Goal: Task Accomplishment & Management: Complete application form

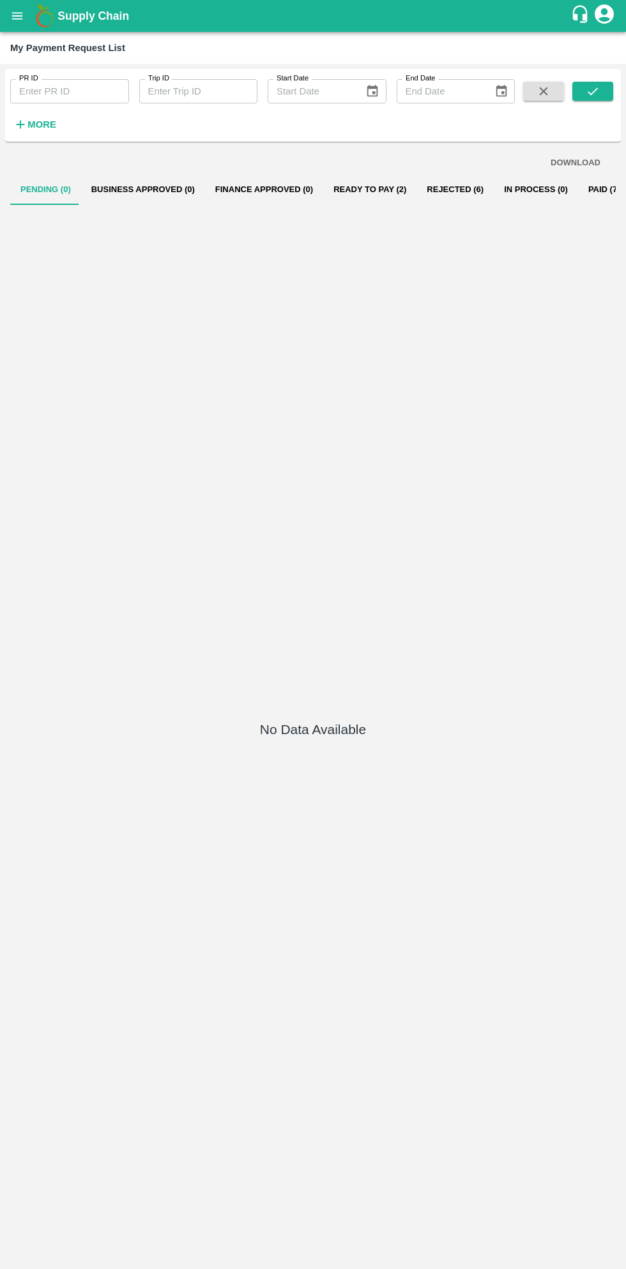
click at [17, 20] on icon "open drawer" at bounding box center [17, 16] width 14 height 14
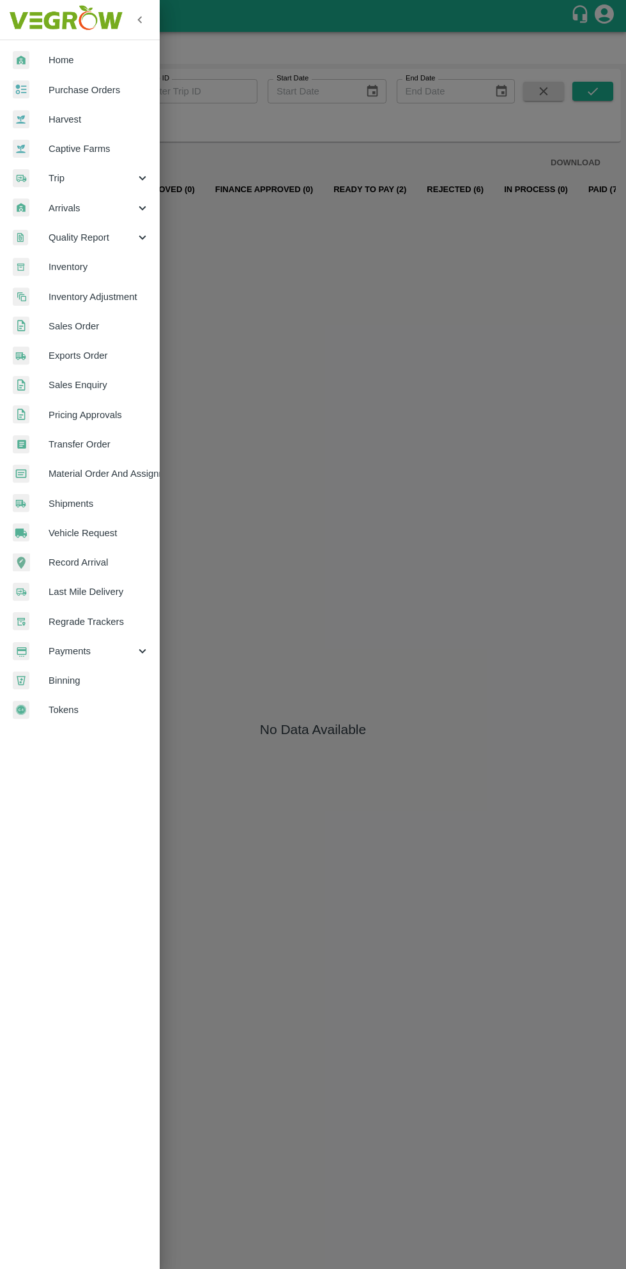
click at [92, 89] on span "Purchase Orders" at bounding box center [99, 90] width 101 height 14
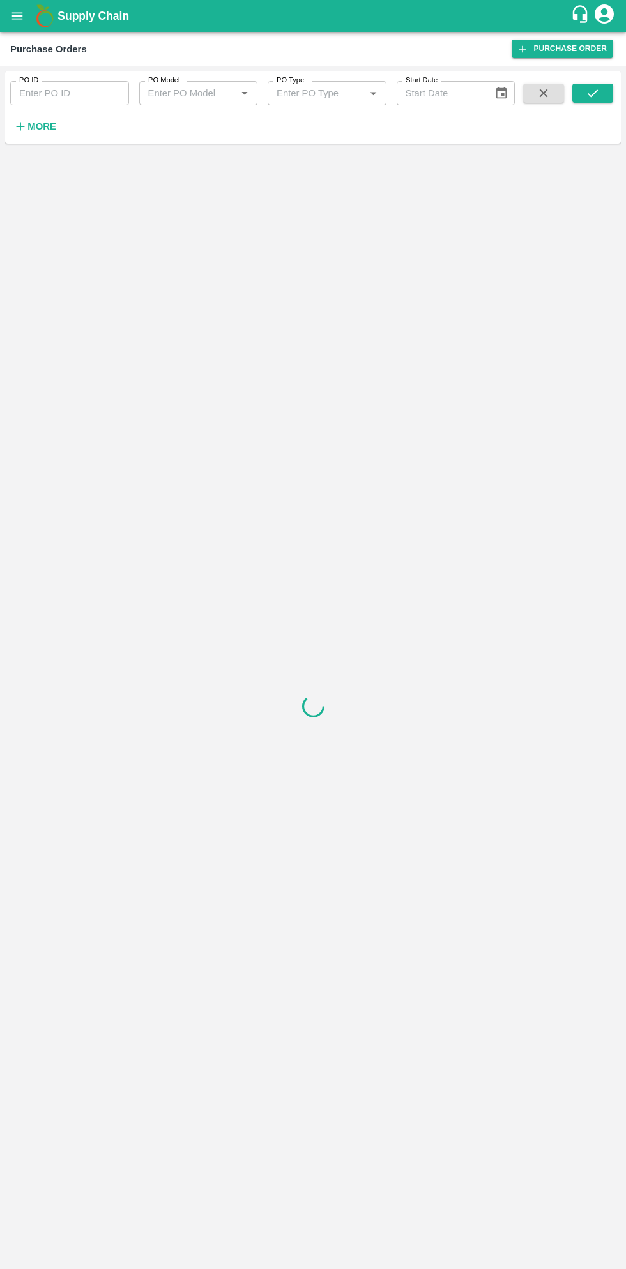
click at [49, 126] on strong "More" at bounding box center [41, 126] width 29 height 10
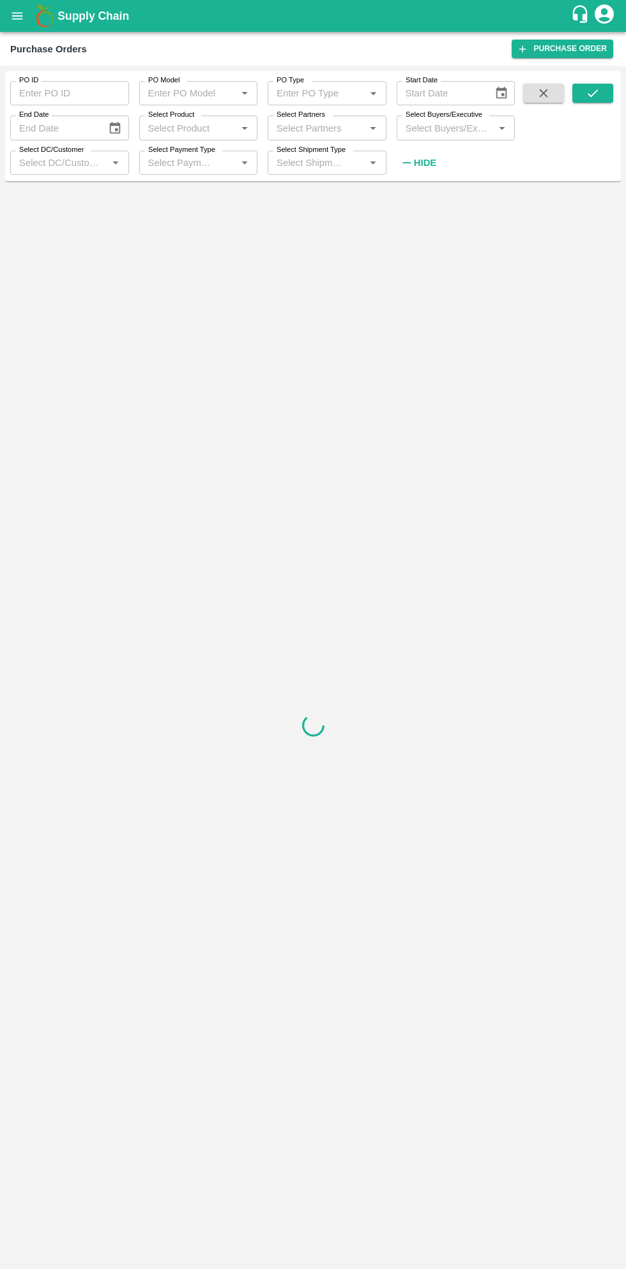
click at [460, 131] on input "Select Buyers/Executive" at bounding box center [445, 127] width 90 height 17
type input "sagar"
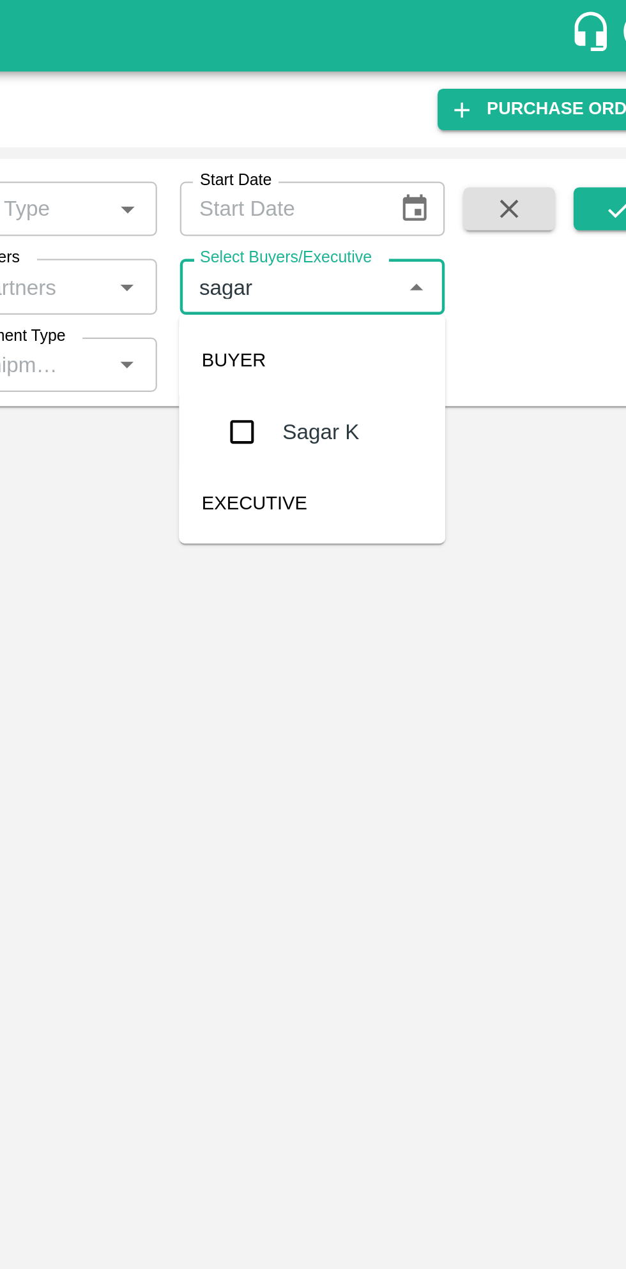
click at [419, 195] on input "checkbox" at bounding box center [424, 193] width 26 height 26
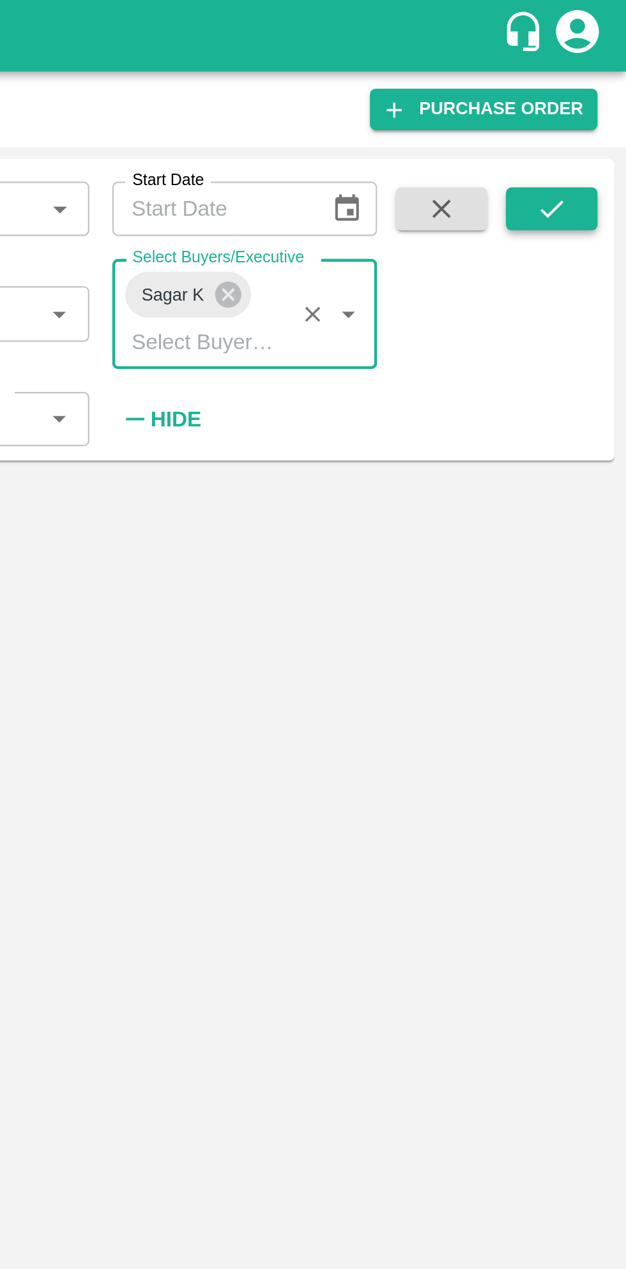
click at [595, 86] on button "submit" at bounding box center [592, 93] width 41 height 19
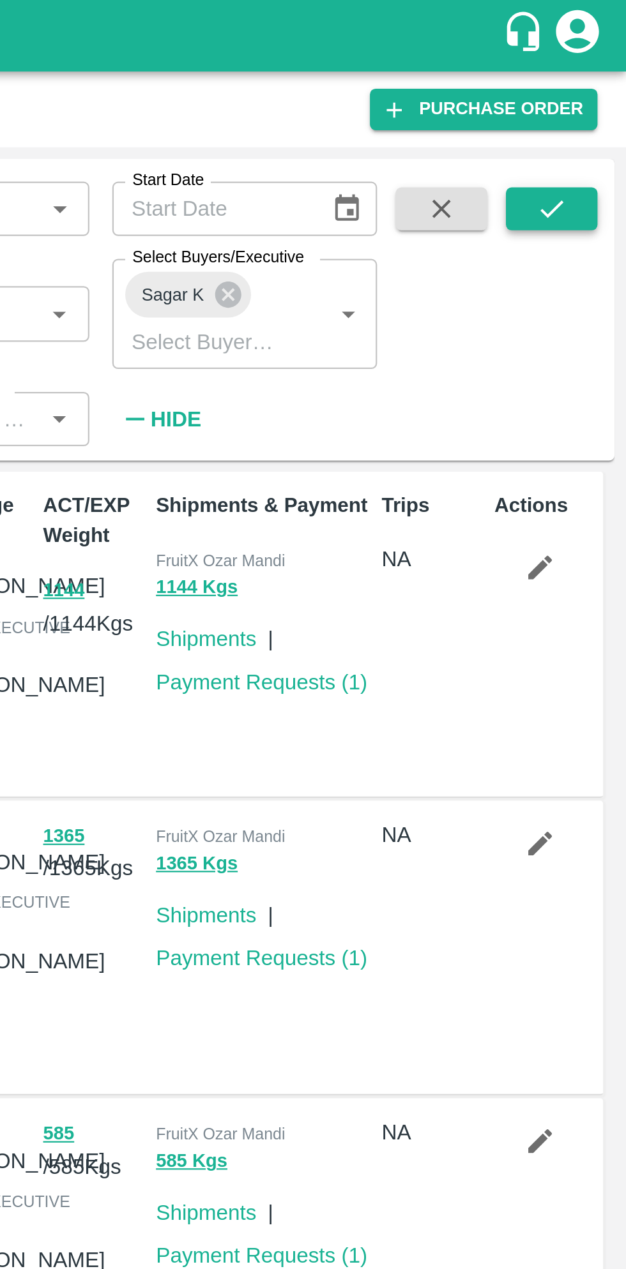
click at [596, 86] on icon "submit" at bounding box center [592, 93] width 14 height 14
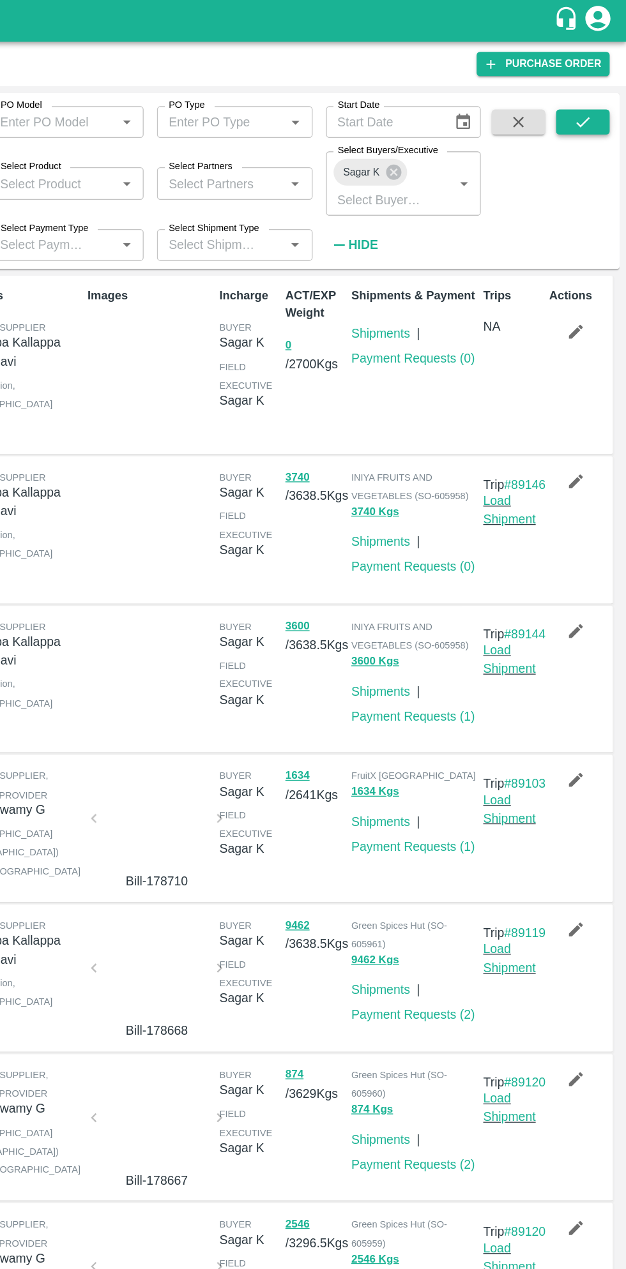
scroll to position [2, 0]
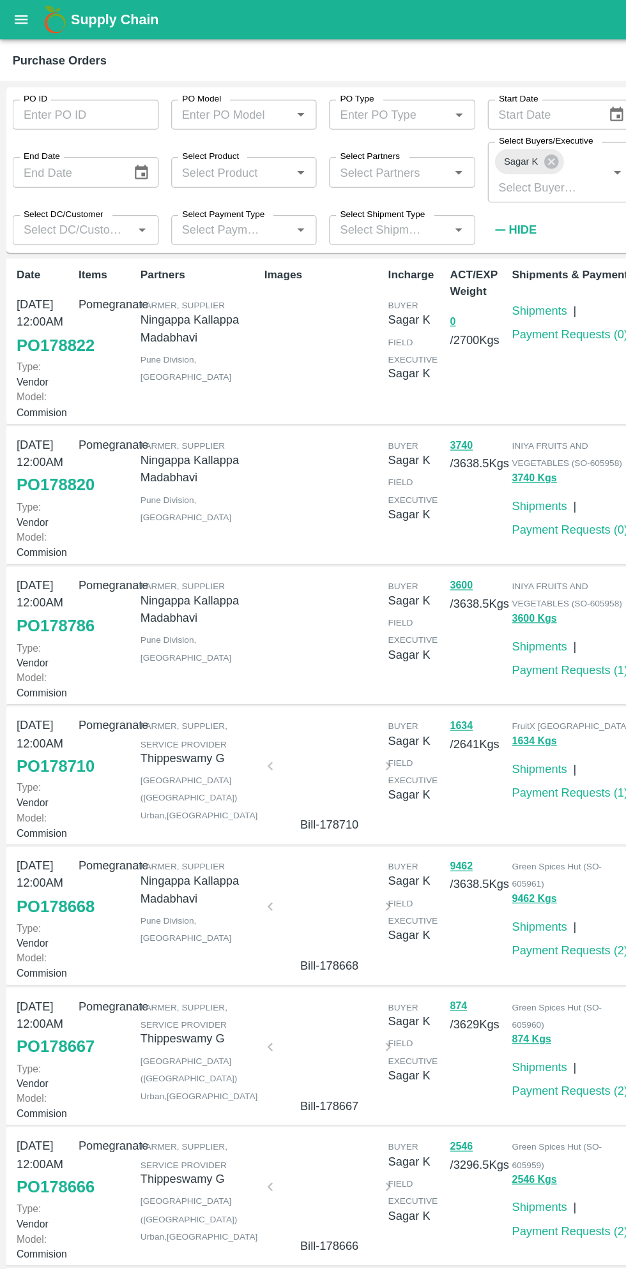
click at [45, 520] on link "PO 178786" at bounding box center [44, 508] width 63 height 23
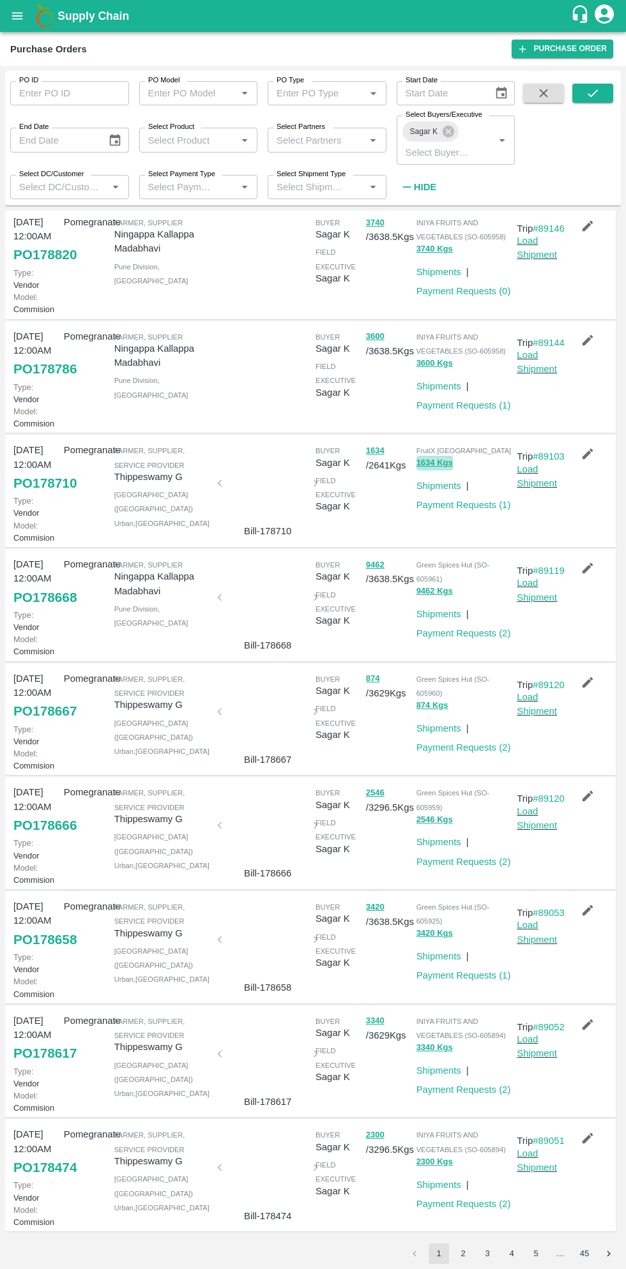
scroll to position [190, 0]
click at [41, 609] on link "PO 178668" at bounding box center [44, 597] width 63 height 23
click at [591, 575] on icon "button" at bounding box center [587, 568] width 14 height 14
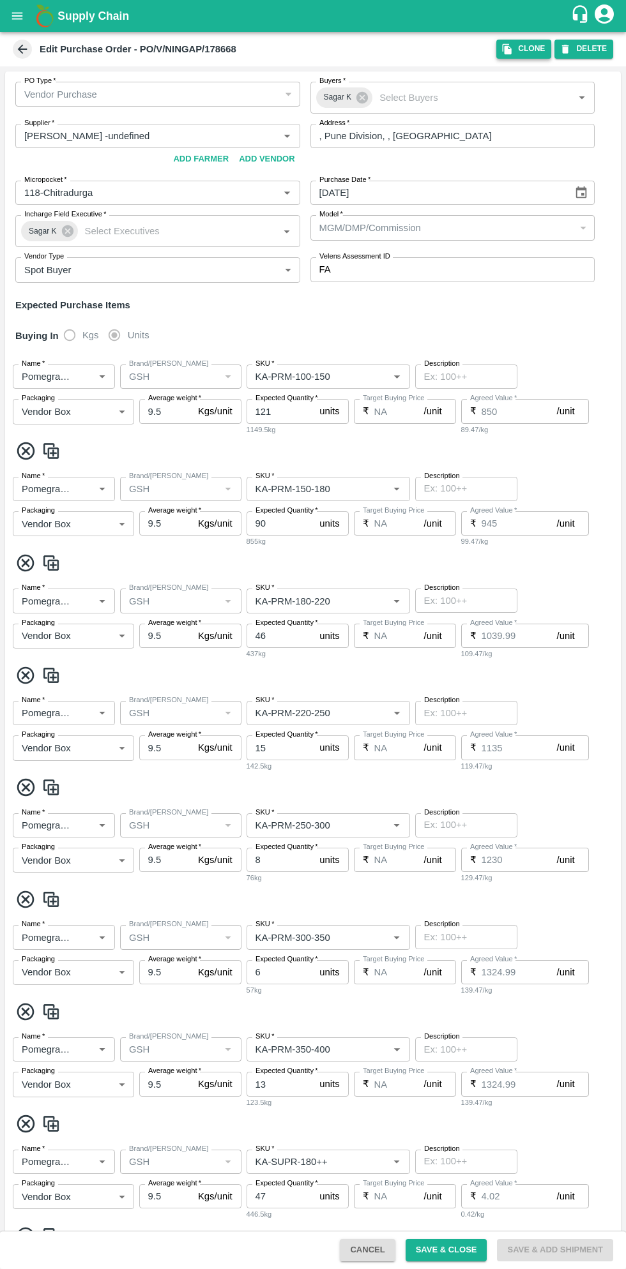
click at [521, 49] on button "Clone" at bounding box center [523, 49] width 55 height 19
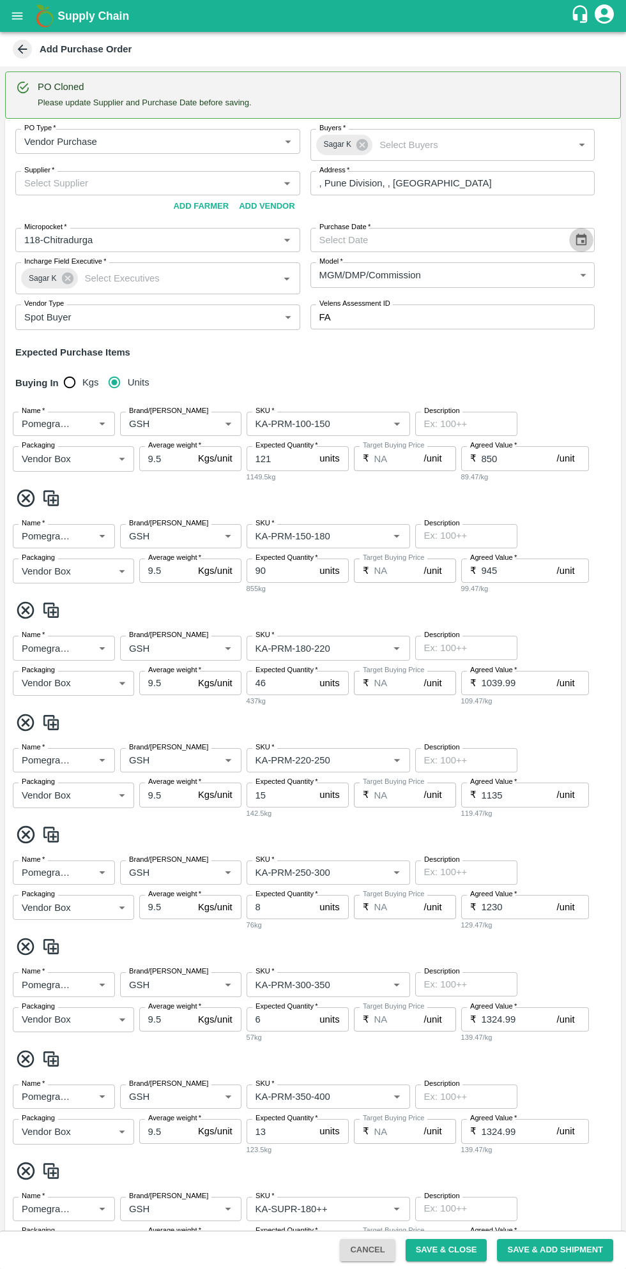
click at [578, 239] on icon "Choose date" at bounding box center [581, 240] width 14 height 14
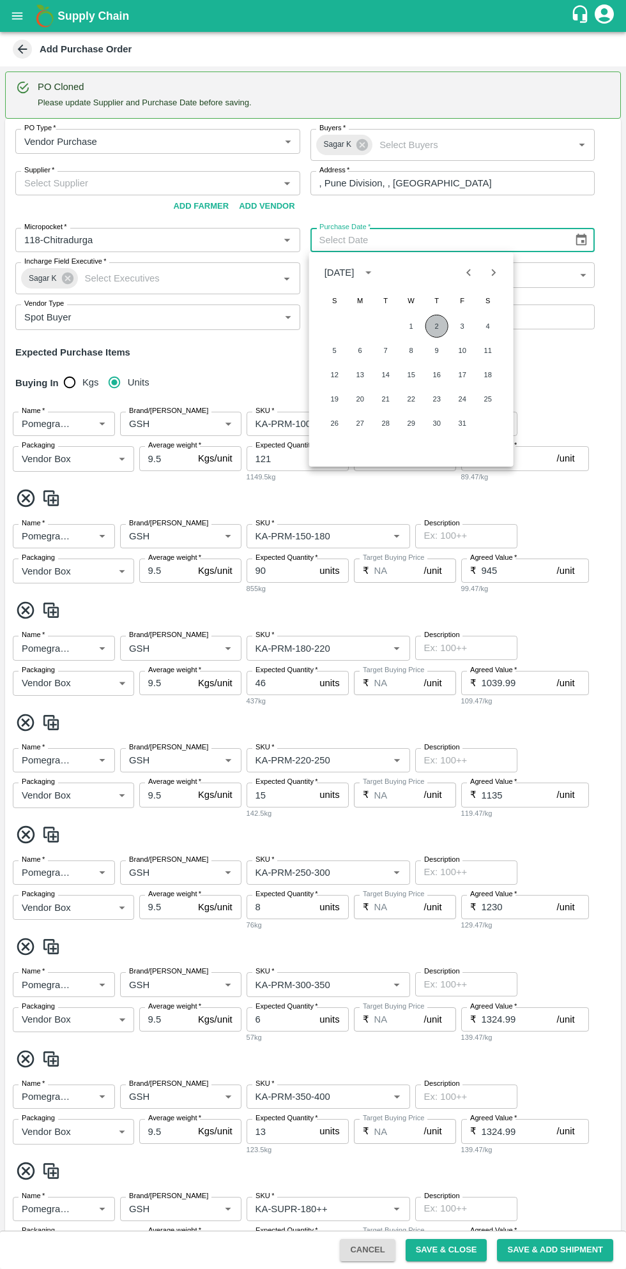
click at [436, 326] on button "2" at bounding box center [436, 326] width 23 height 23
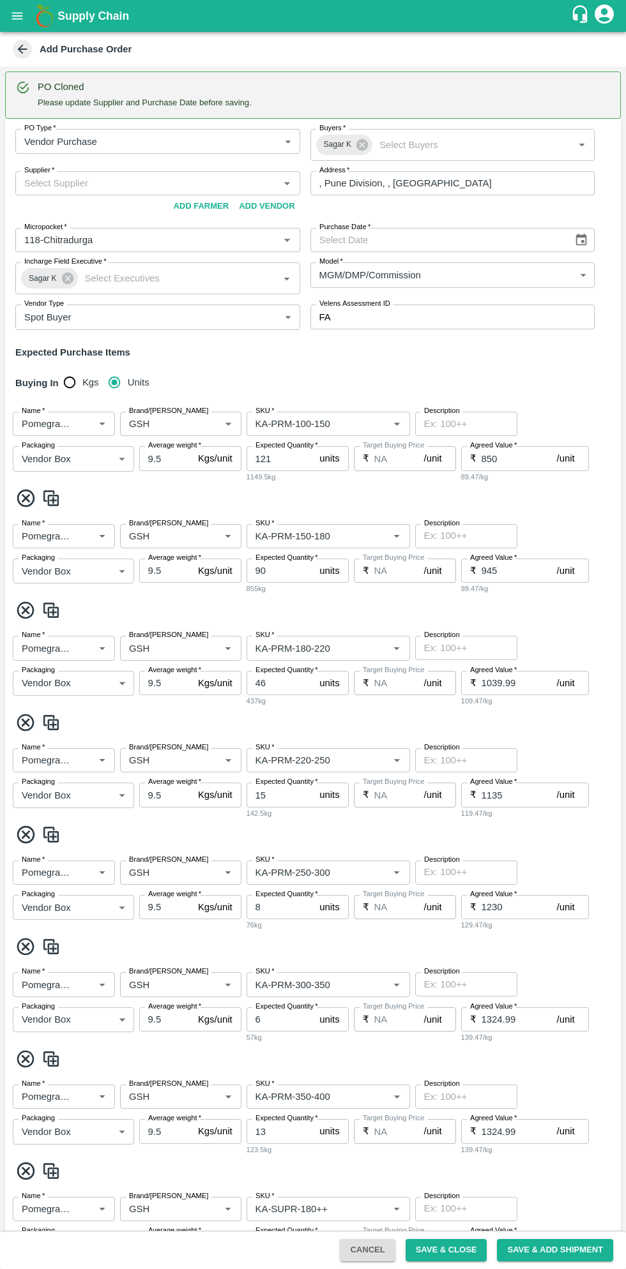
type input "02/10/2025"
click at [176, 183] on input "Supplier   *" at bounding box center [147, 183] width 256 height 17
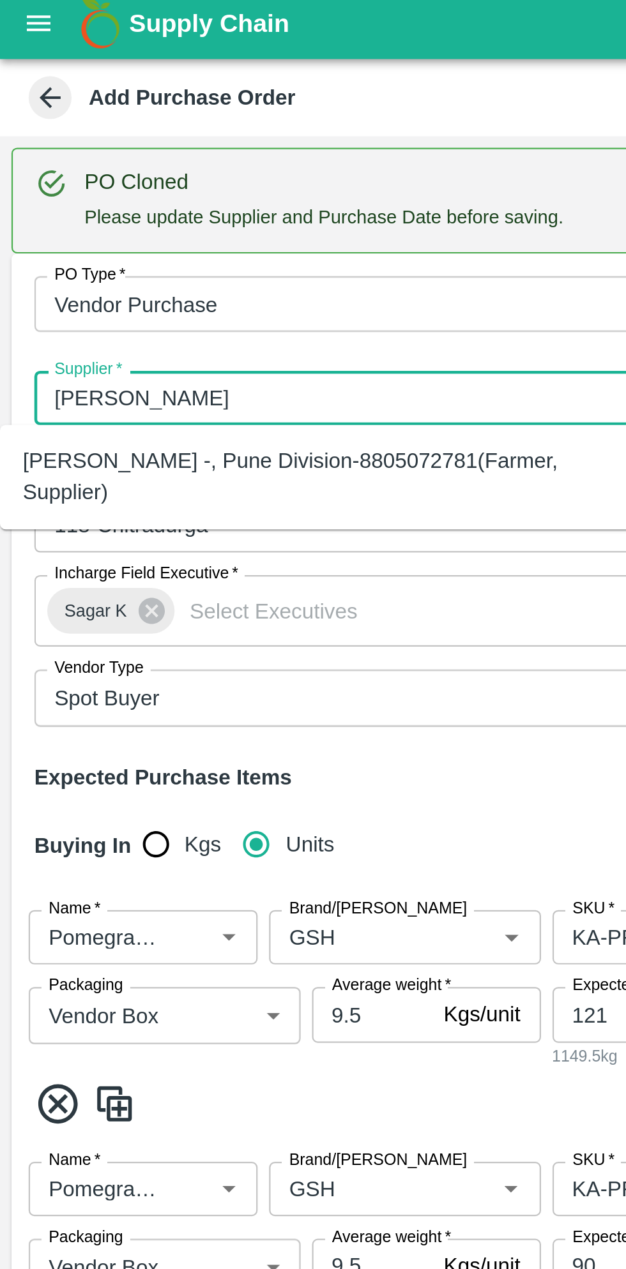
click at [147, 216] on div "Ningappa Kallappa Madabhavi -, Pune Division-8805072781(Farmer, Supplier)" at bounding box center [141, 218] width 263 height 29
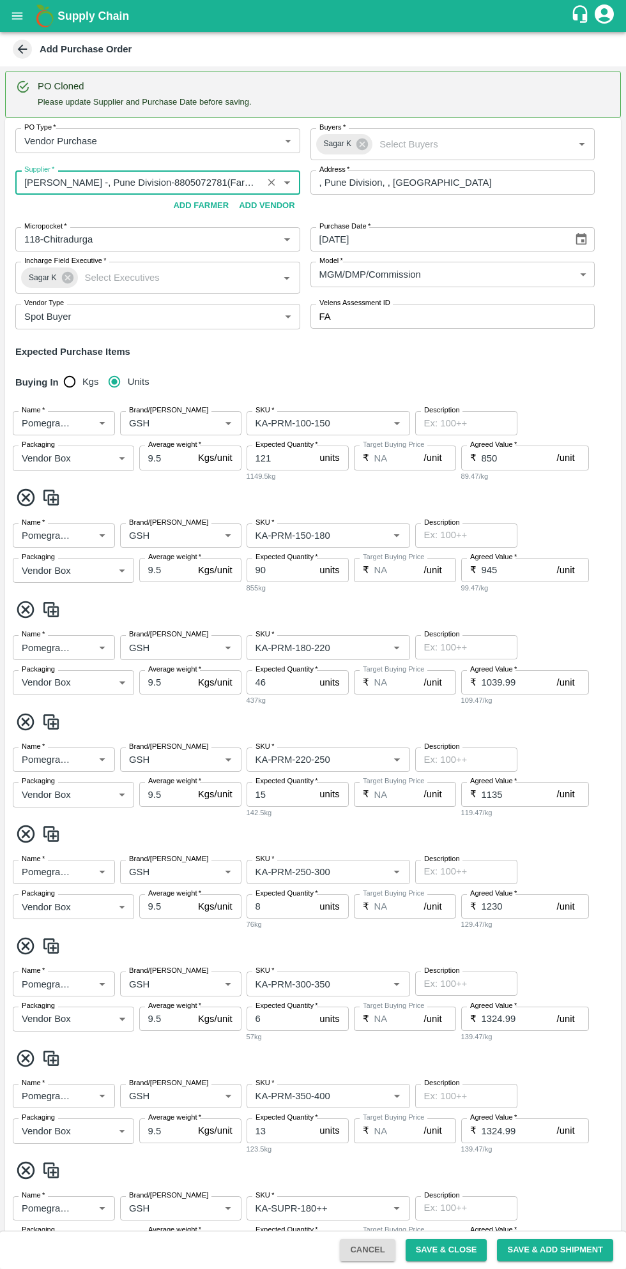
scroll to position [1, 0]
type input "Ningappa Kallappa Madabhavi -, Pune Division-8805072781(Farmer, Supplier)"
click at [463, 1179] on button "Save & Close" at bounding box center [446, 1250] width 82 height 22
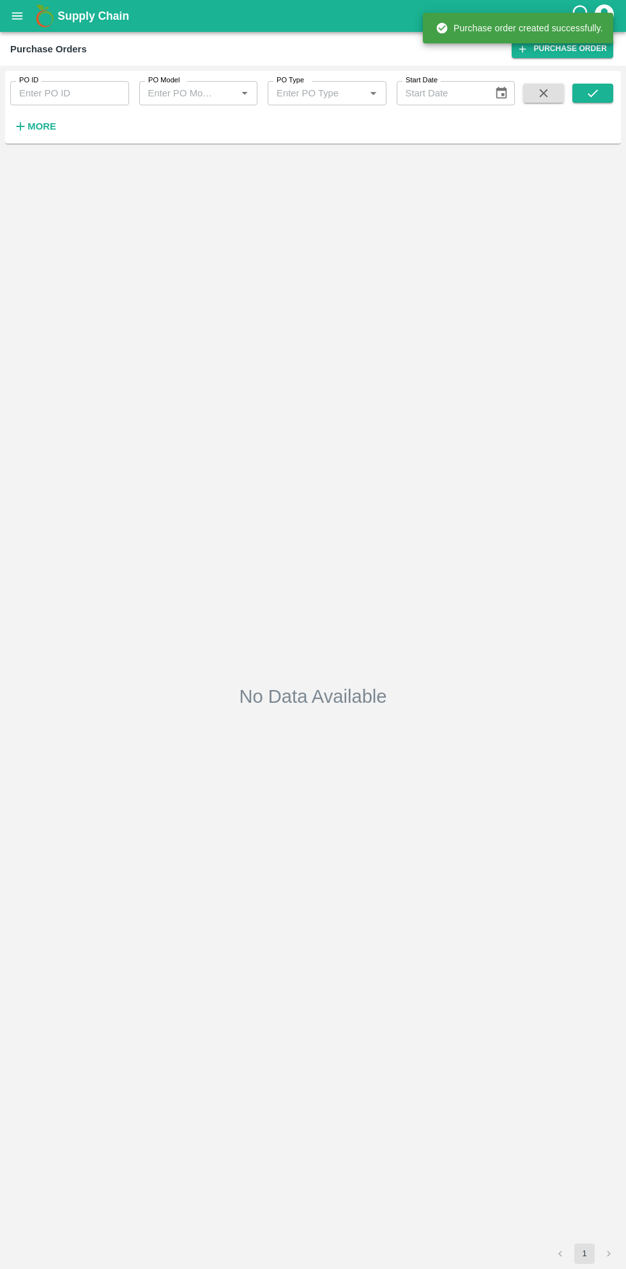
click at [50, 133] on h6 "More" at bounding box center [41, 126] width 29 height 17
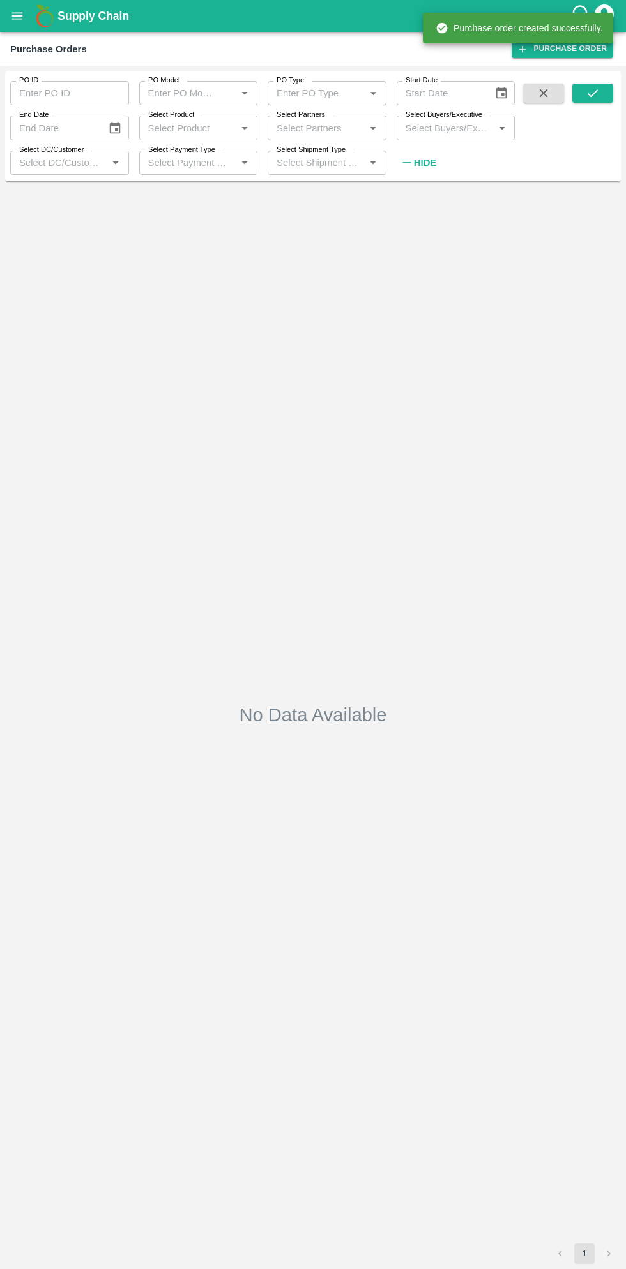
click at [442, 128] on input "Select Buyers/Executive" at bounding box center [445, 127] width 90 height 17
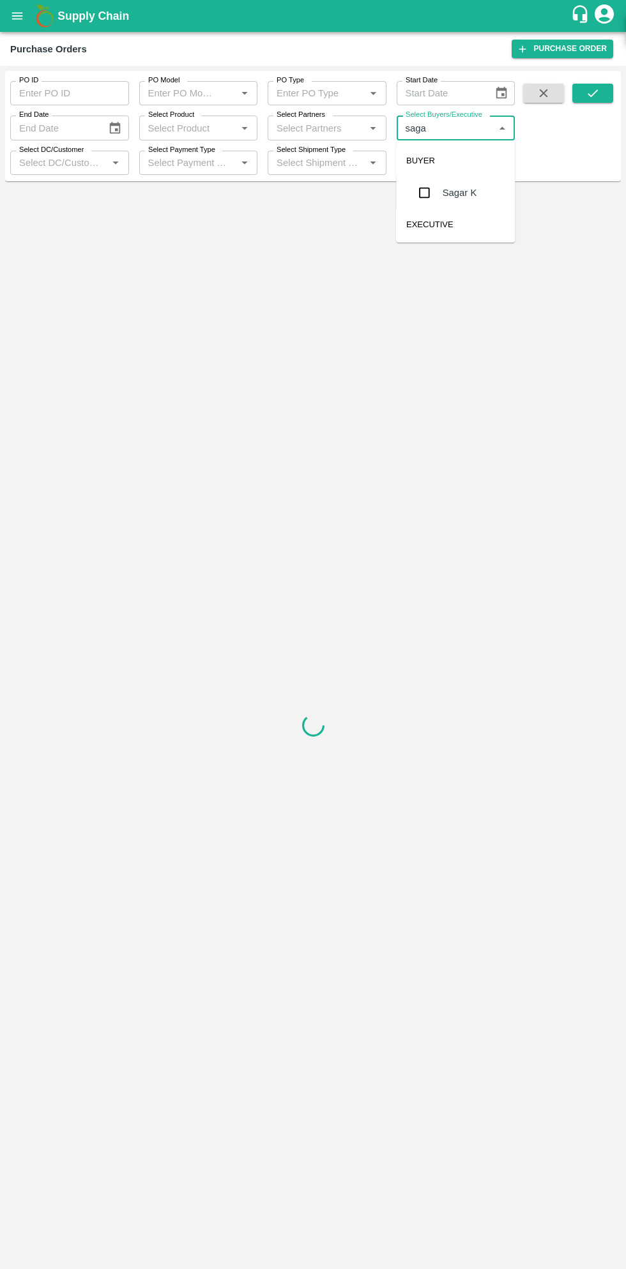
type input "sagar"
click at [421, 191] on input "checkbox" at bounding box center [424, 193] width 26 height 26
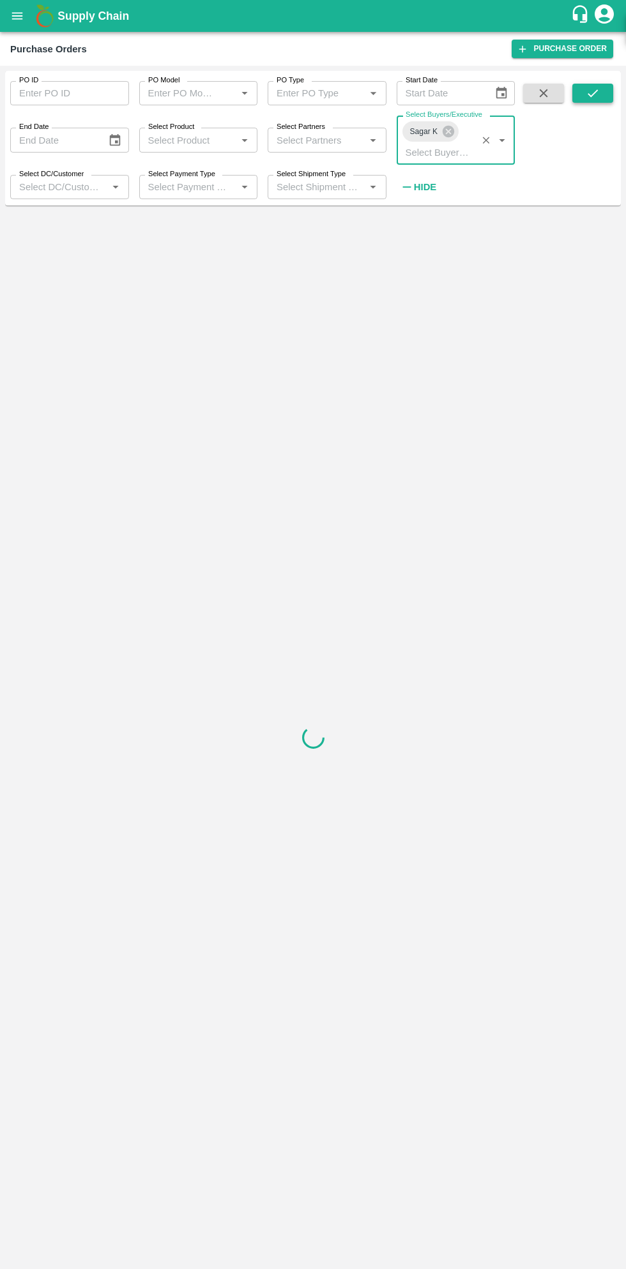
click at [598, 96] on icon "submit" at bounding box center [592, 93] width 14 height 14
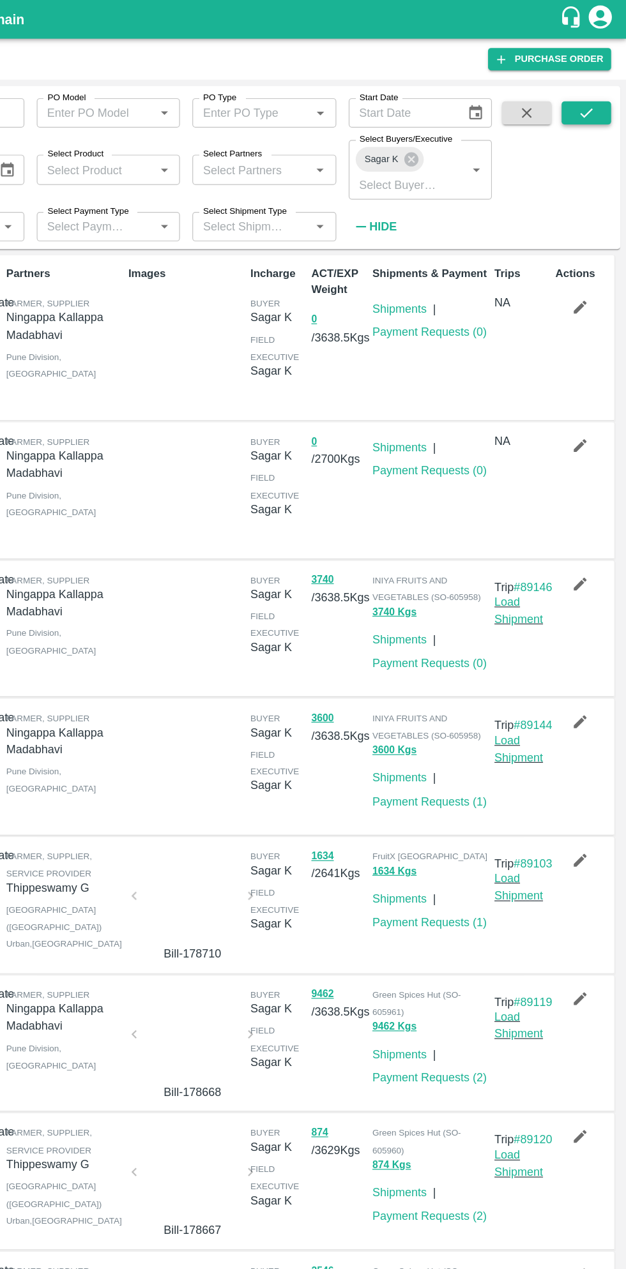
scroll to position [3, 0]
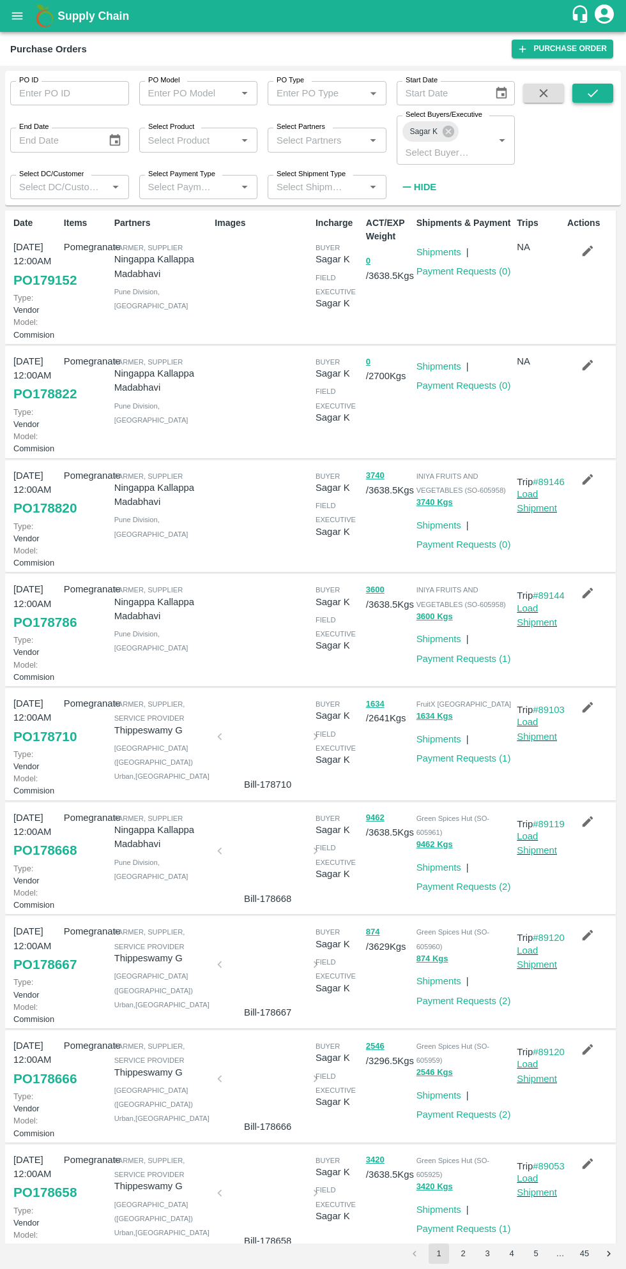
click at [595, 87] on icon "submit" at bounding box center [592, 93] width 14 height 14
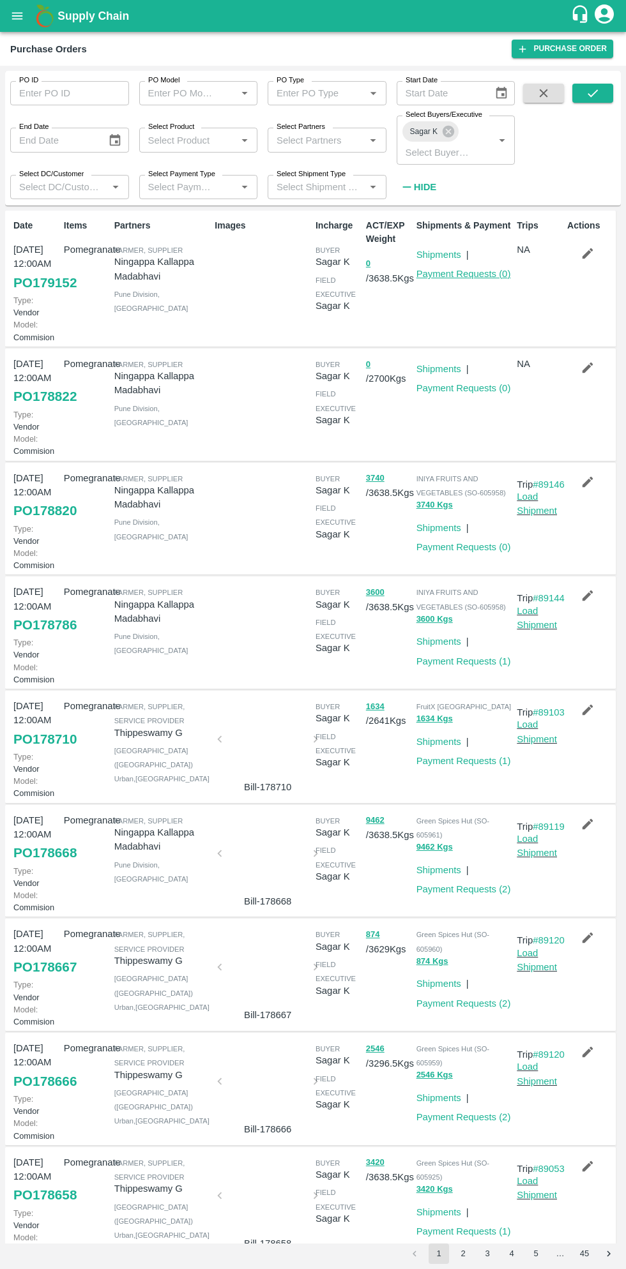
click at [472, 275] on link "Payment Requests ( 0 )" at bounding box center [463, 274] width 94 height 10
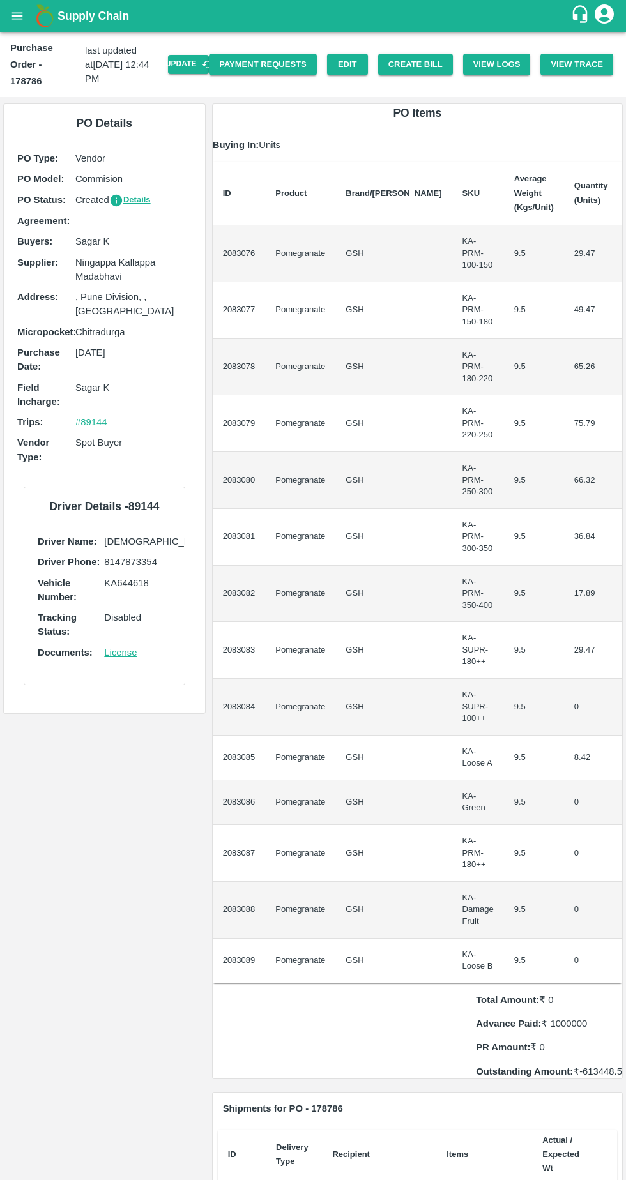
scroll to position [0, 45]
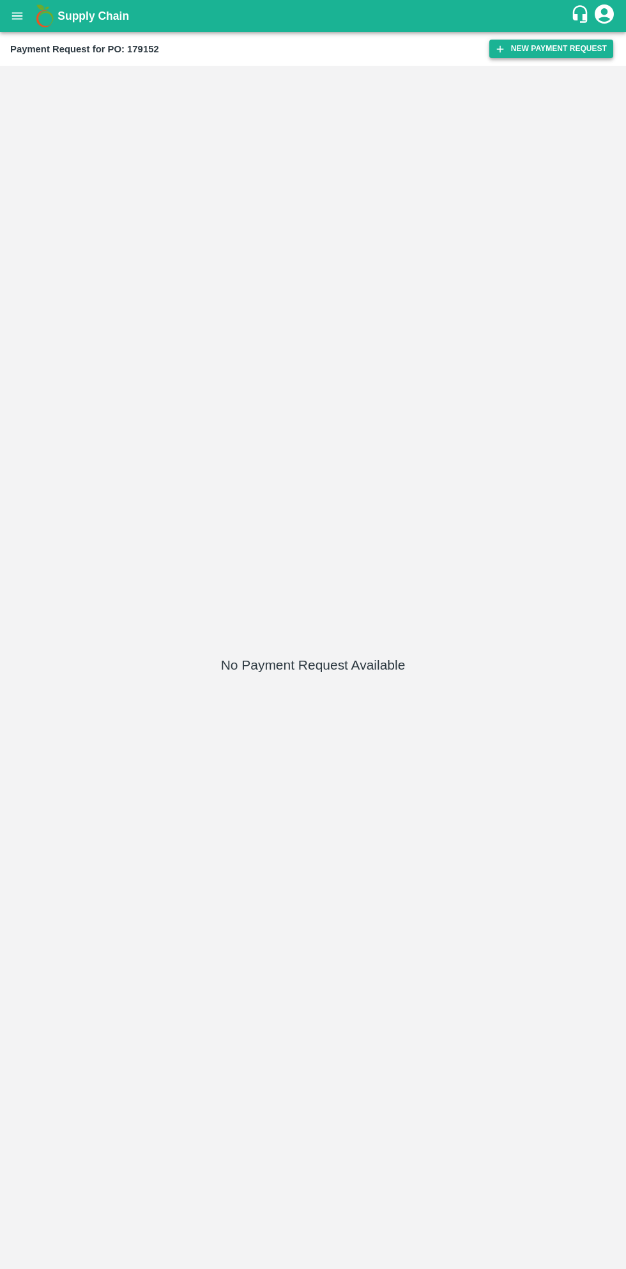
click at [550, 50] on button "New Payment Request" at bounding box center [551, 49] width 124 height 19
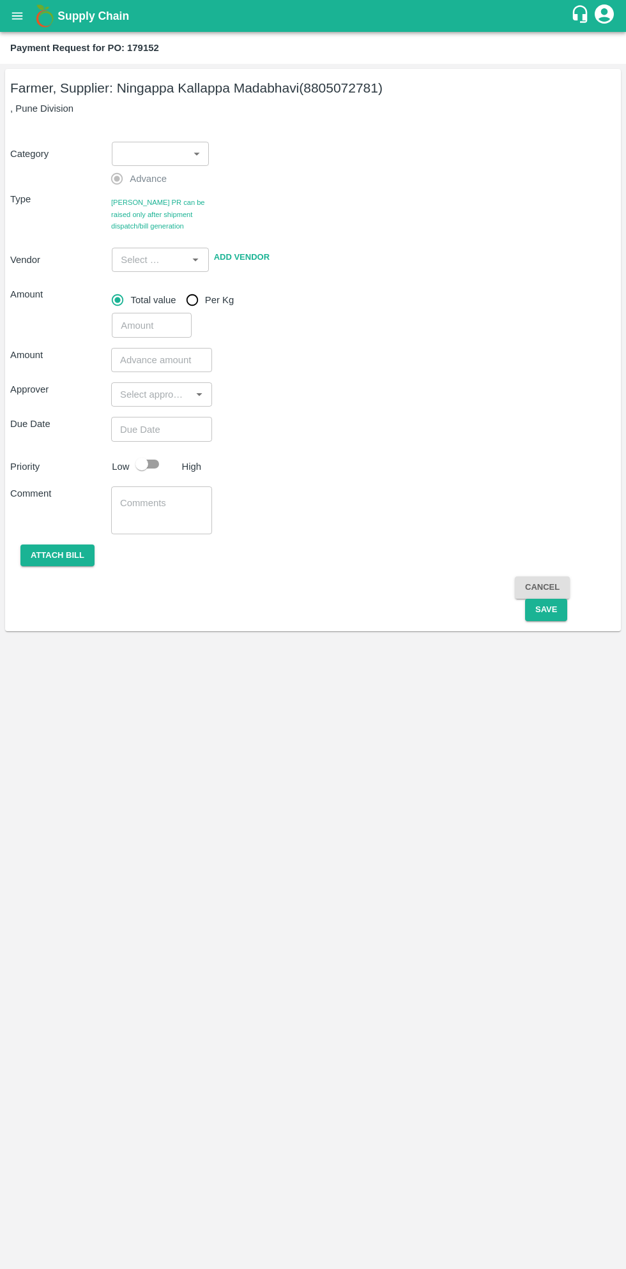
click at [154, 161] on body "Supply Chain Payment Request for PO: 179152 Farmer, Supplier: Ningappa Kallappa…" at bounding box center [313, 634] width 626 height 1269
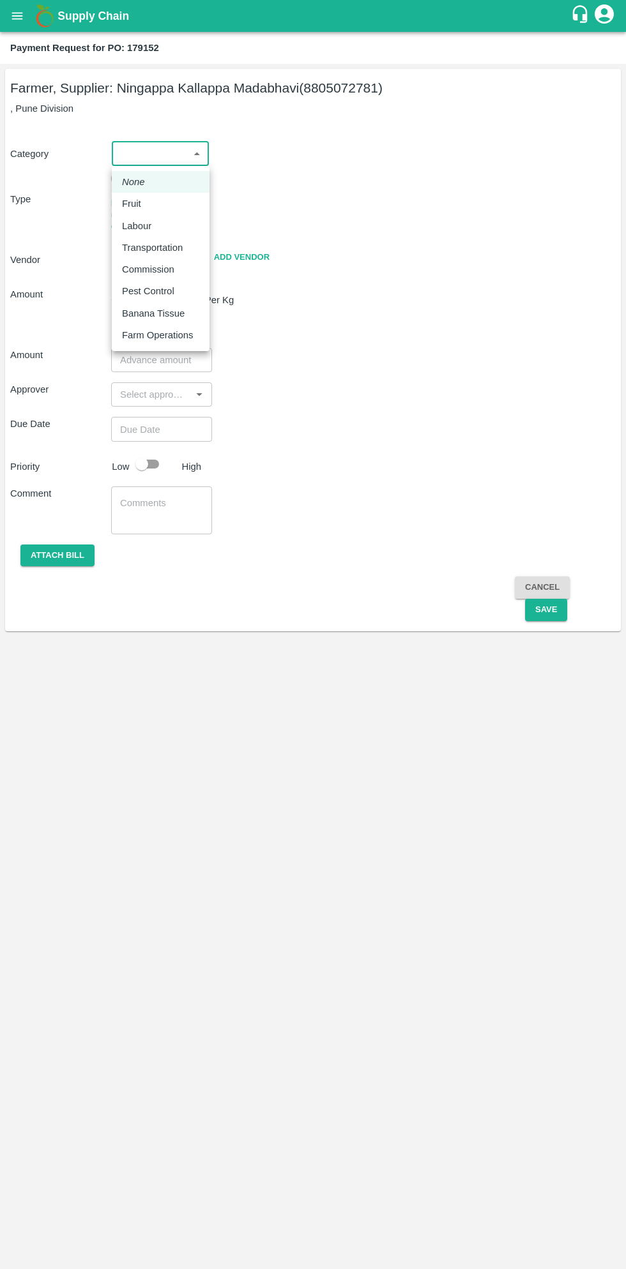
click at [131, 207] on p "Fruit" at bounding box center [131, 204] width 19 height 14
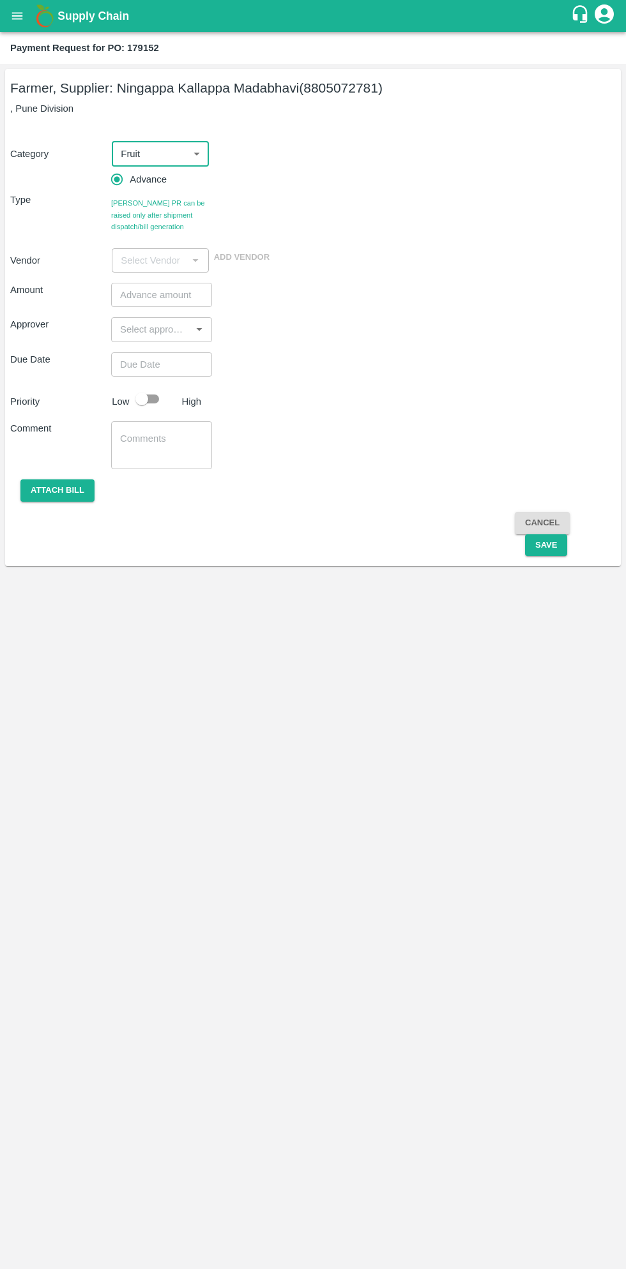
type input "1"
type input "Ningappa Kallappa Madabhavi - 8805072781(Farmer, Supplier)"
click at [156, 299] on input "number" at bounding box center [161, 295] width 101 height 24
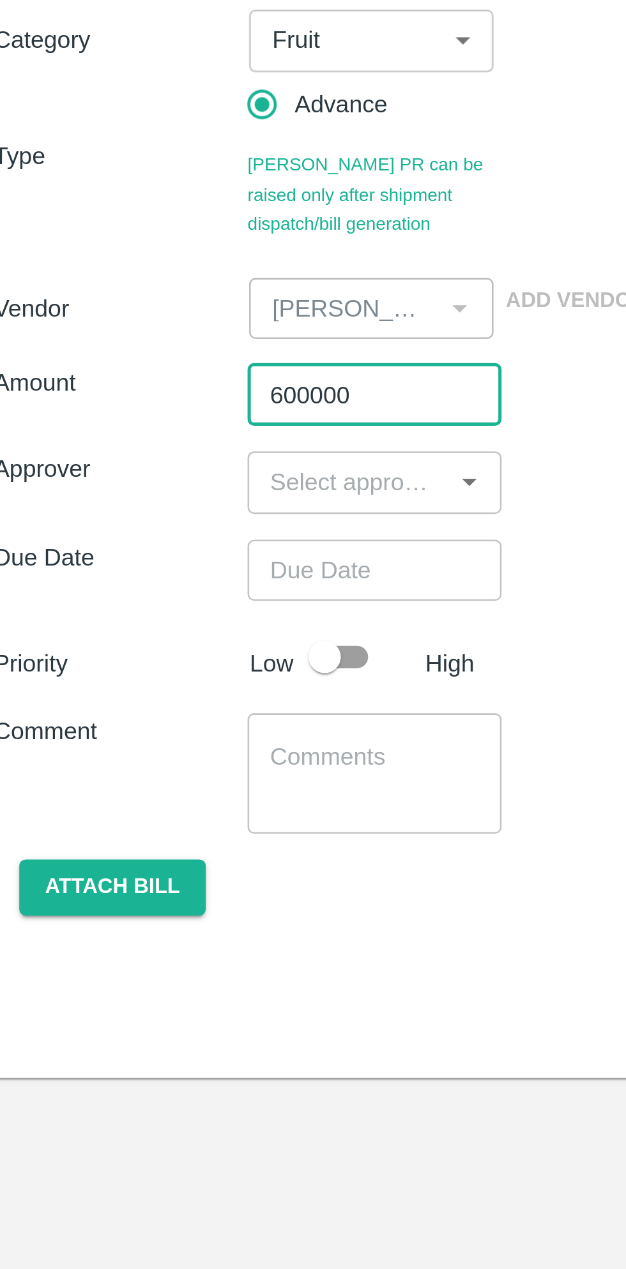
type input "600000"
click at [149, 330] on input "input" at bounding box center [151, 329] width 72 height 17
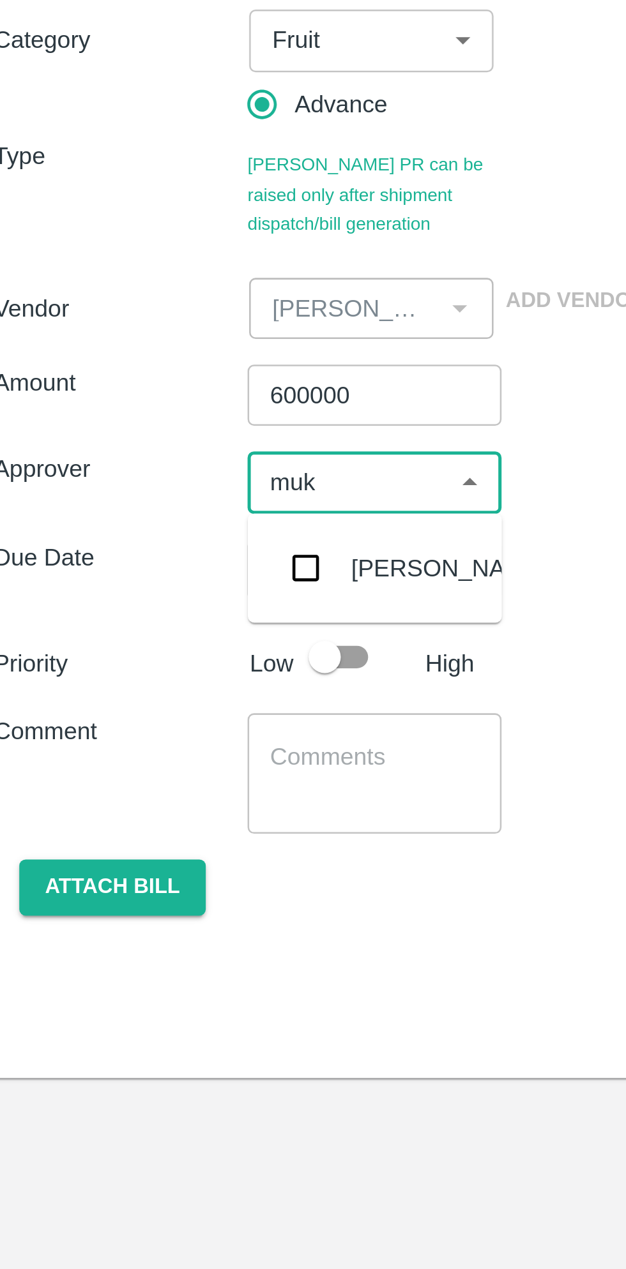
type input "muku"
click at [135, 370] on input "checkbox" at bounding box center [134, 364] width 26 height 26
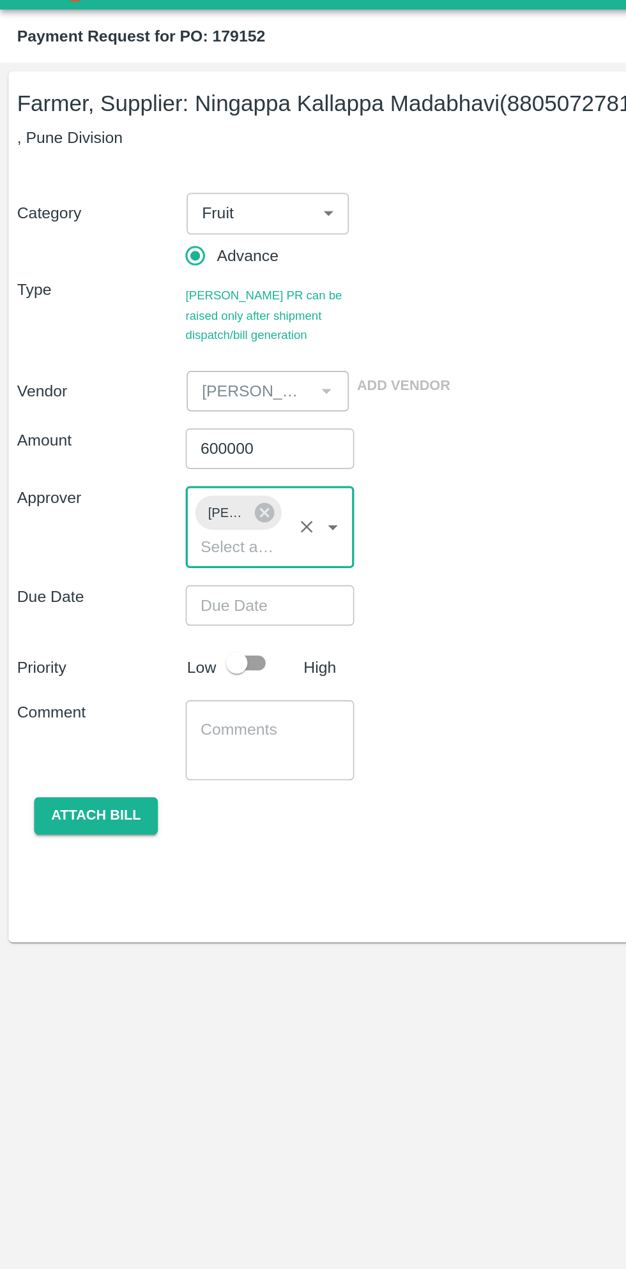
click at [163, 397] on input "Choose date" at bounding box center [157, 389] width 92 height 24
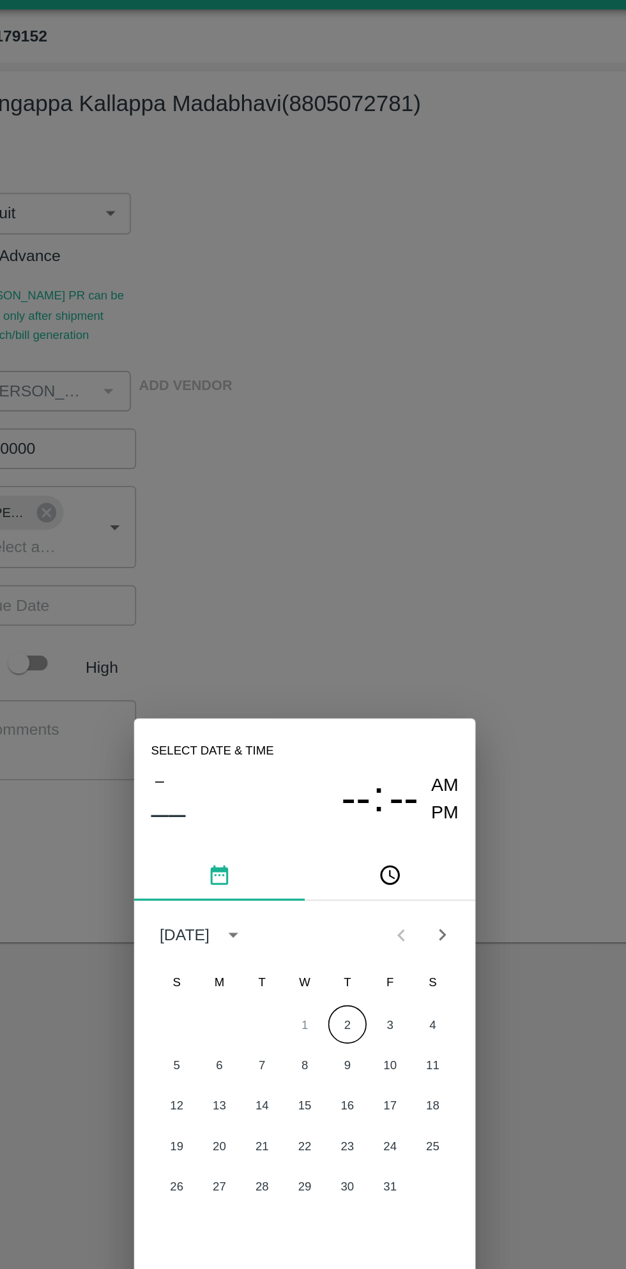
click at [338, 640] on button "2" at bounding box center [338, 639] width 23 height 23
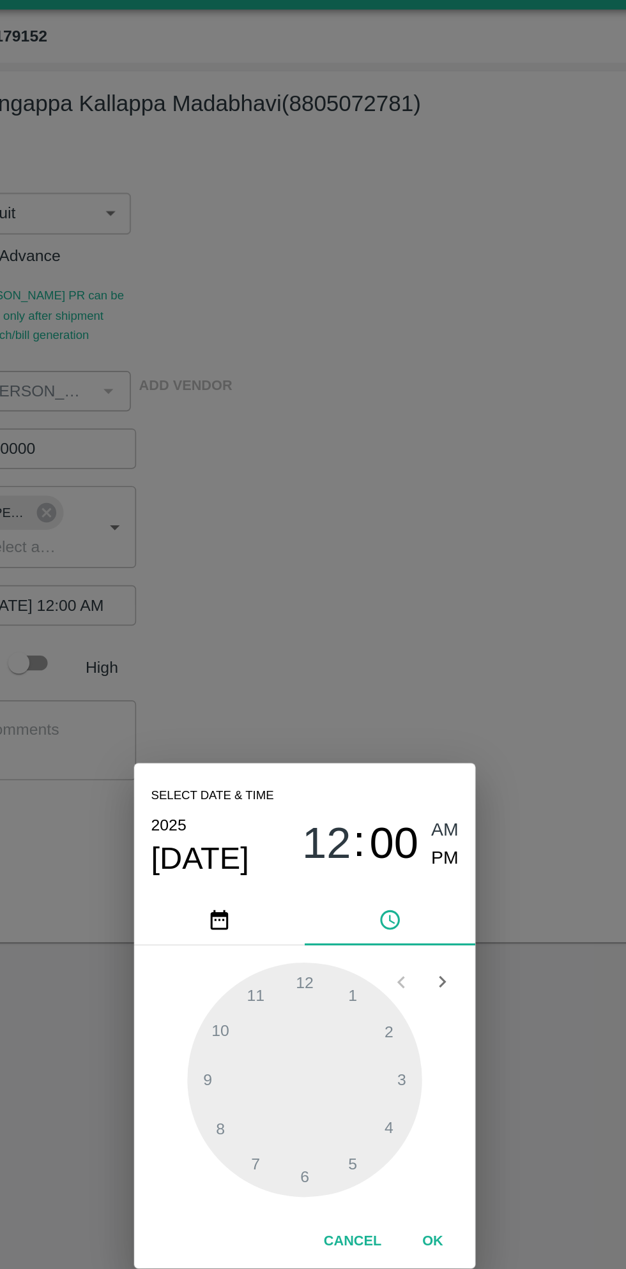
click at [400, 540] on span "PM" at bounding box center [397, 540] width 17 height 17
click at [315, 620] on div at bounding box center [313, 673] width 140 height 140
click at [364, 701] on div at bounding box center [313, 673] width 140 height 140
type input "02/10/2025 12:20 PM"
click at [396, 767] on button "OK" at bounding box center [389, 769] width 41 height 22
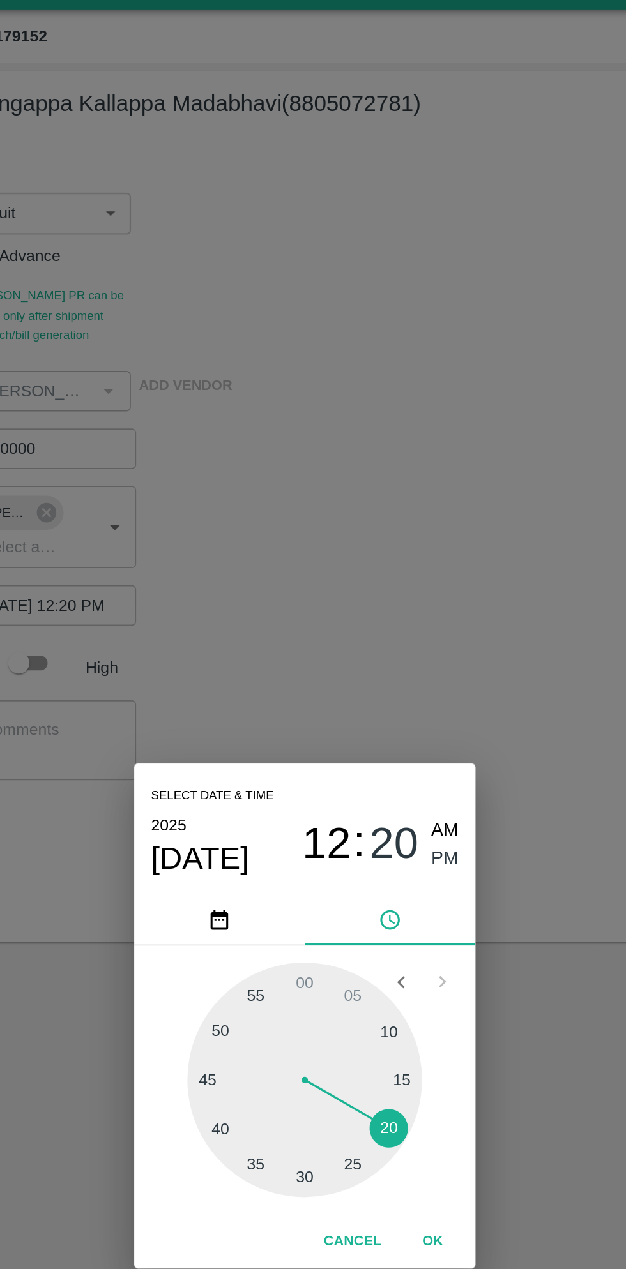
scroll to position [0, 10]
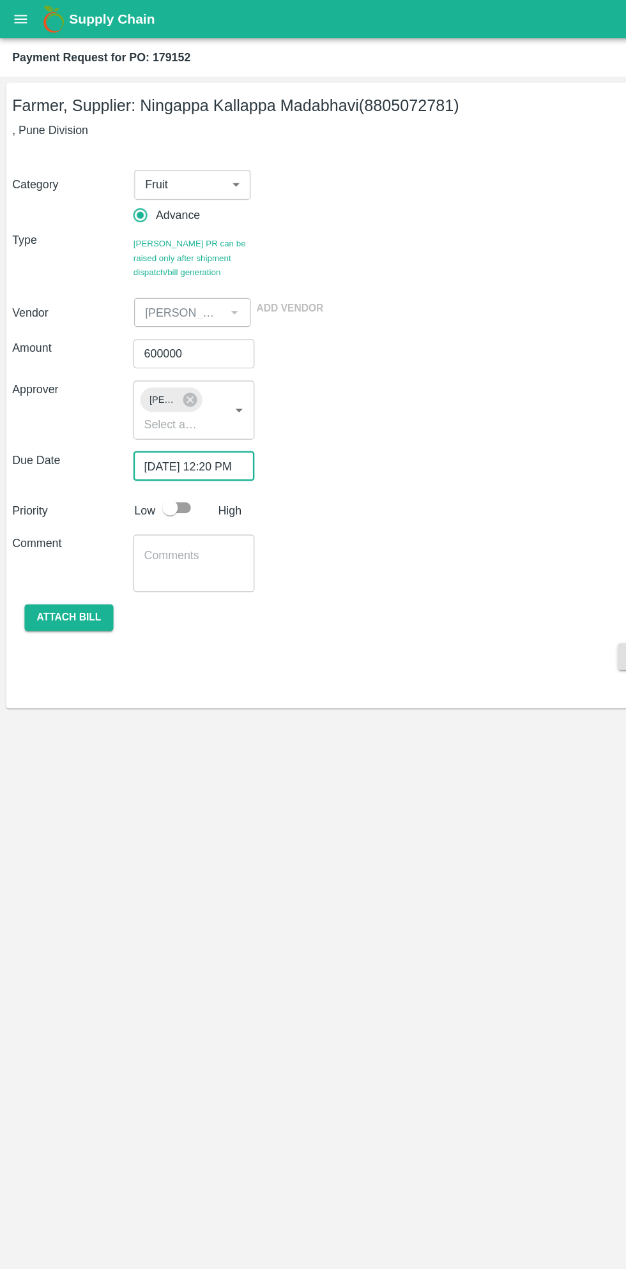
click at [141, 422] on input "checkbox" at bounding box center [141, 423] width 73 height 24
checkbox input "true"
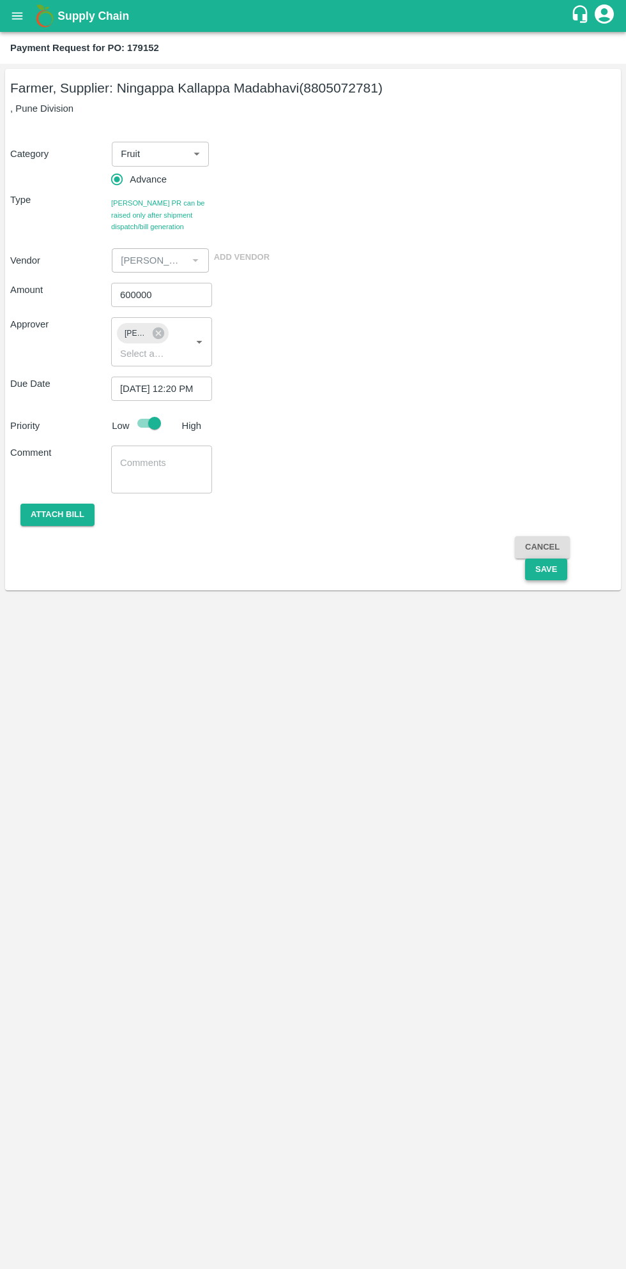
click at [544, 569] on button "Save" at bounding box center [546, 570] width 42 height 22
